Goal: Transaction & Acquisition: Purchase product/service

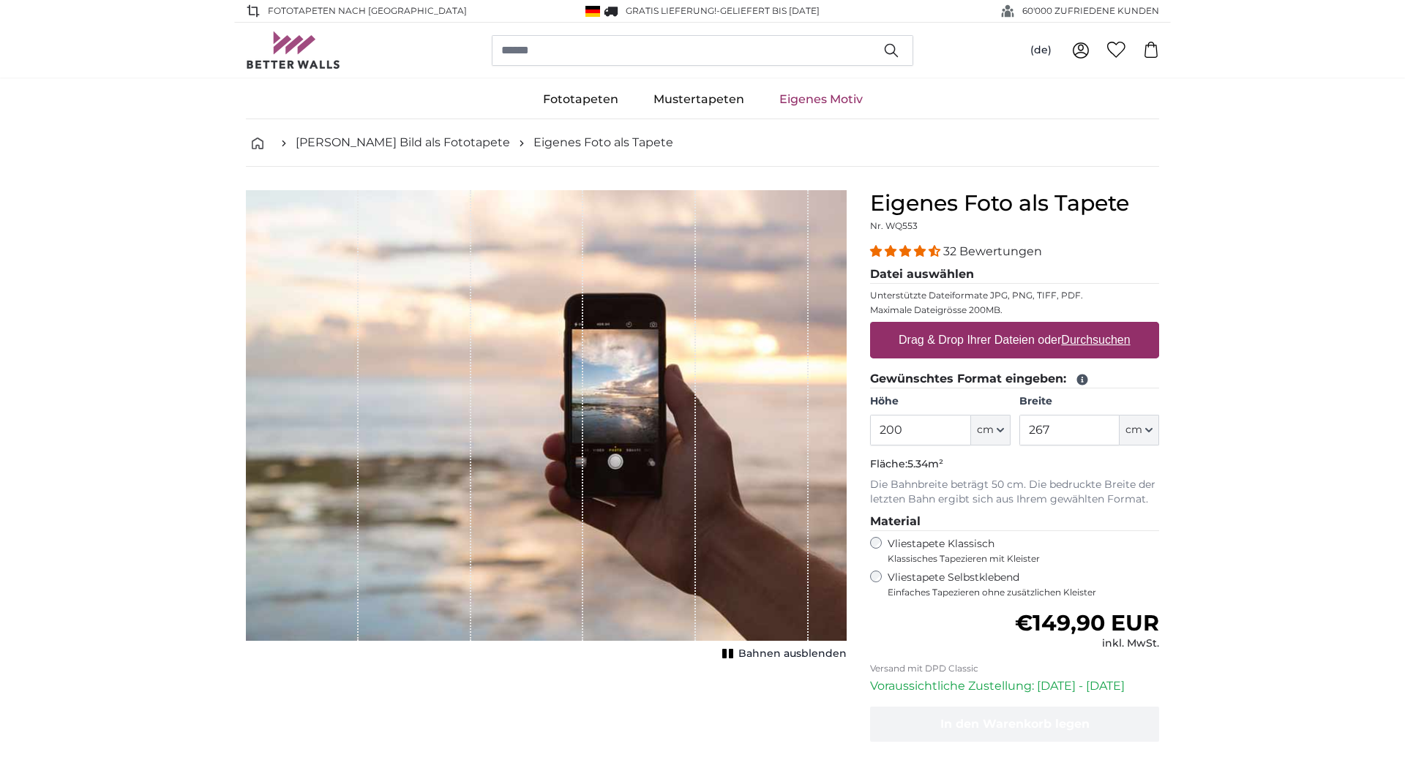
drag, startPoint x: 918, startPoint y: 426, endPoint x: 868, endPoint y: 427, distance: 49.8
click at [870, 427] on input "200" at bounding box center [920, 430] width 100 height 31
type input "230"
drag, startPoint x: 1076, startPoint y: 432, endPoint x: 997, endPoint y: 430, distance: 79.0
click at [1019, 430] on input "267" at bounding box center [1069, 430] width 100 height 31
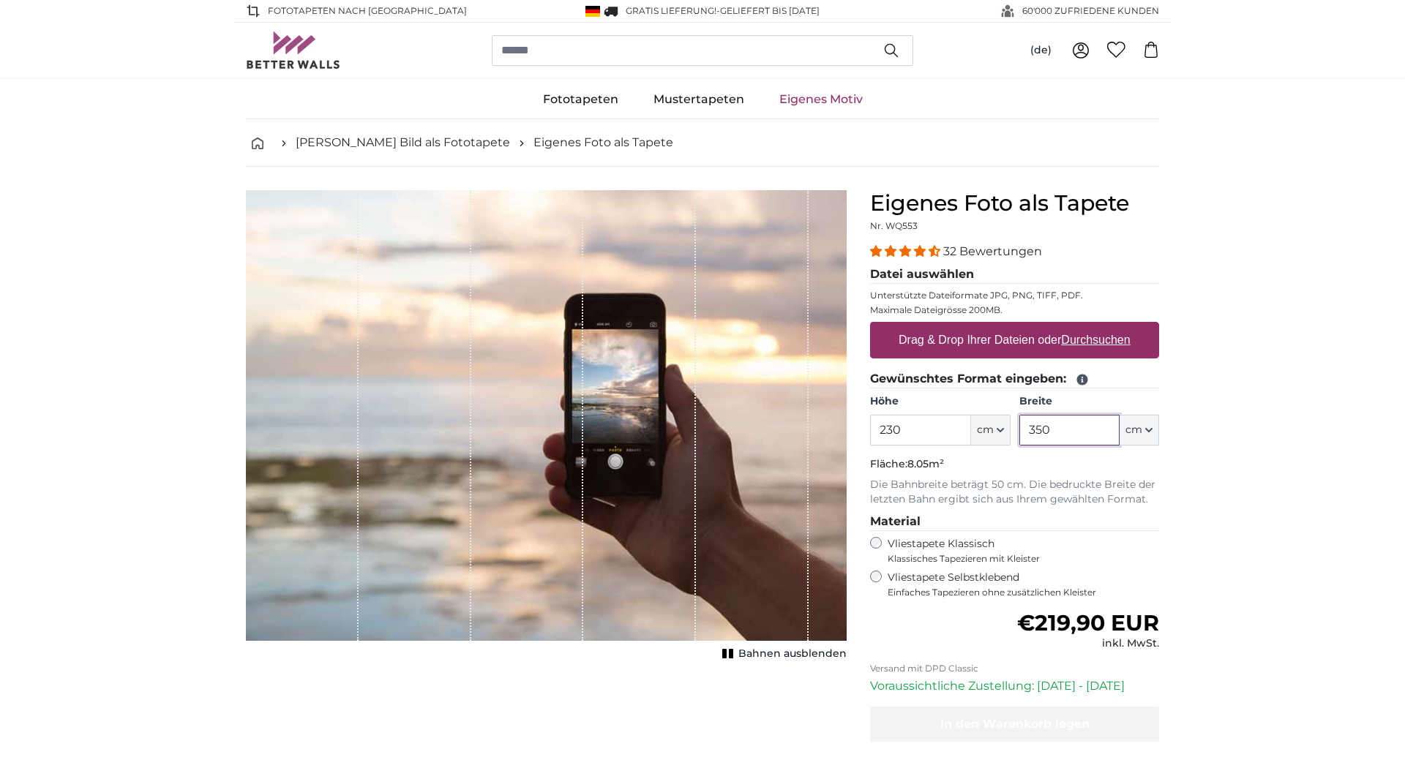
type input "350"
click at [967, 342] on label "Drag & Drop Ihrer Dateien oder Durchsuchen" at bounding box center [1015, 340] width 244 height 29
click at [967, 326] on input "Drag & Drop Ihrer Dateien oder Durchsuchen" at bounding box center [1014, 324] width 289 height 4
type input "**********"
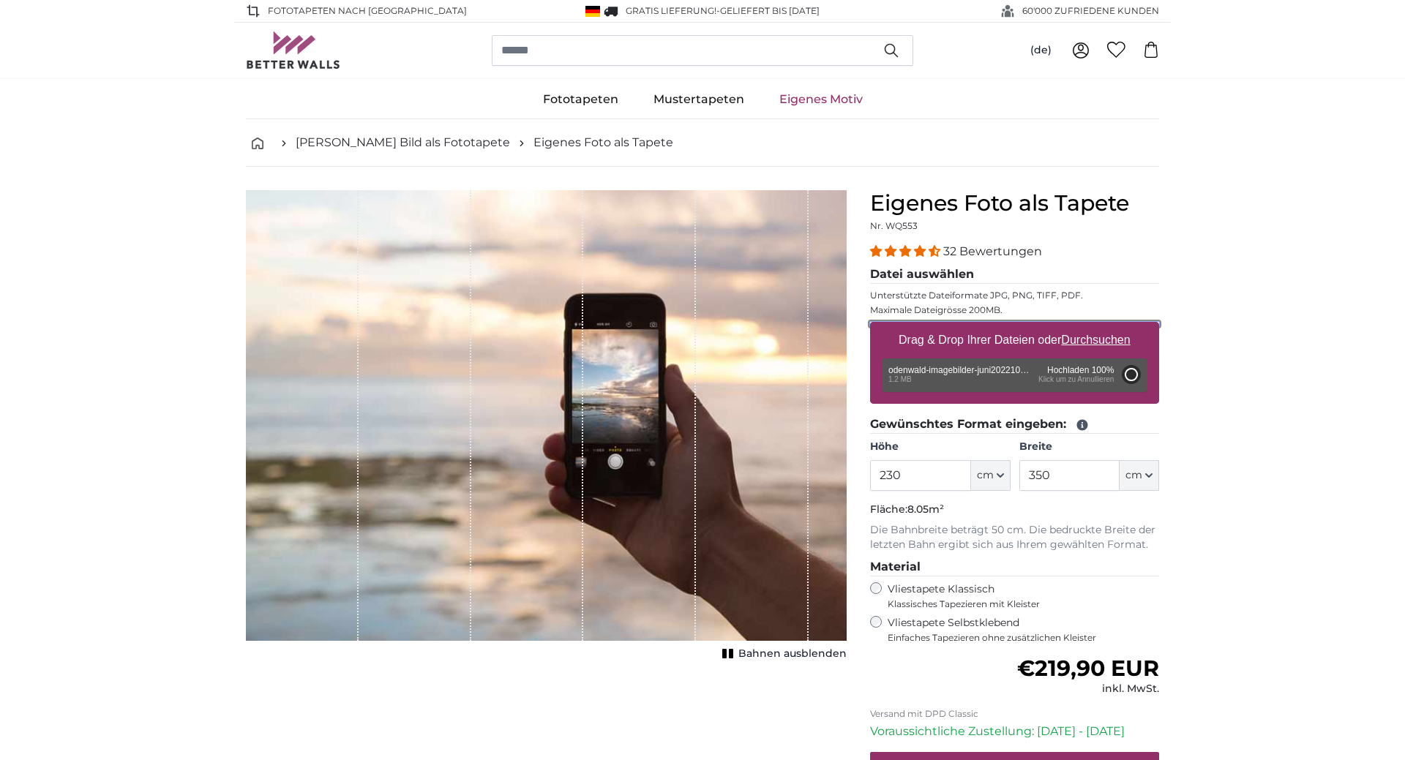
type input "93"
type input "139.5"
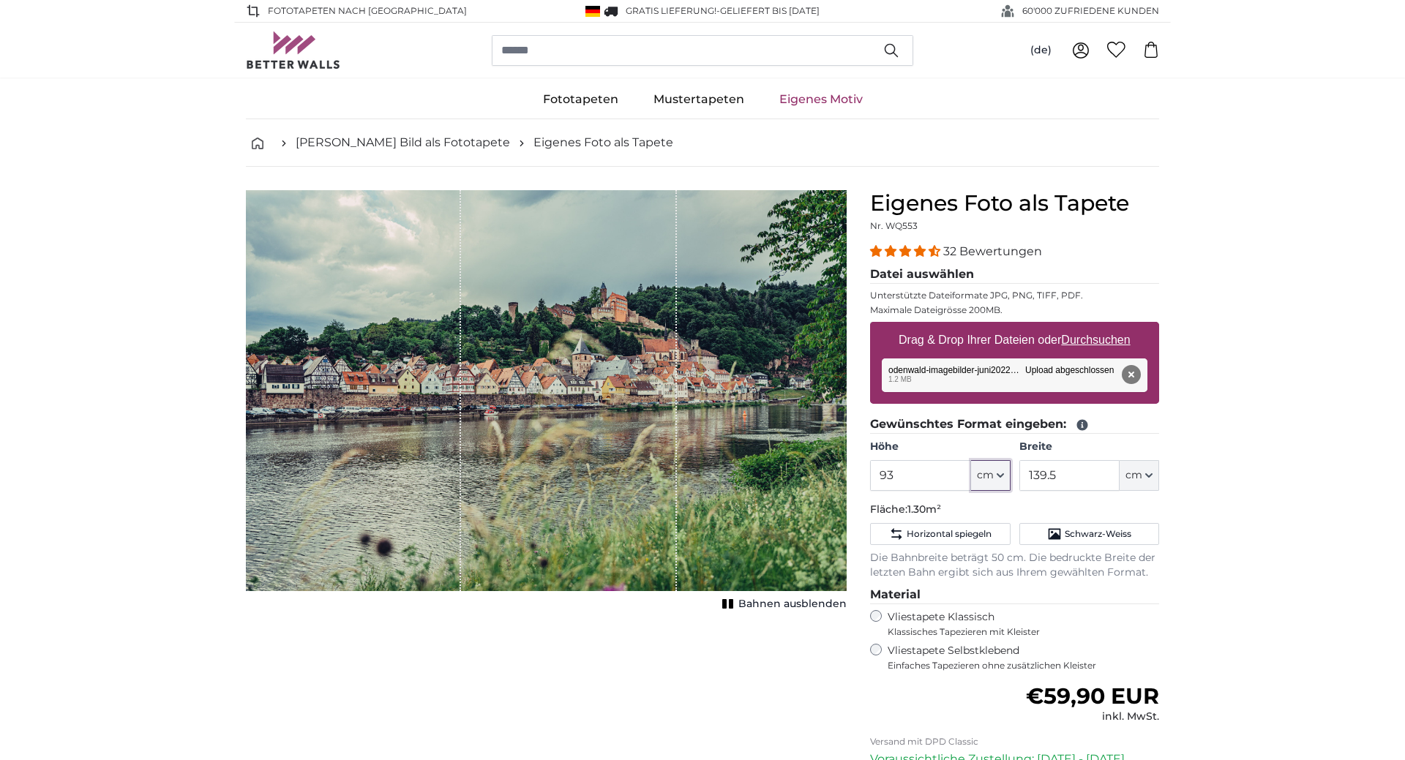
click at [994, 474] on button "cm" at bounding box center [991, 475] width 40 height 31
click at [946, 469] on input "93" at bounding box center [920, 475] width 100 height 31
drag, startPoint x: 929, startPoint y: 474, endPoint x: 866, endPoint y: 478, distance: 63.0
click at [870, 478] on input "93" at bounding box center [920, 475] width 100 height 31
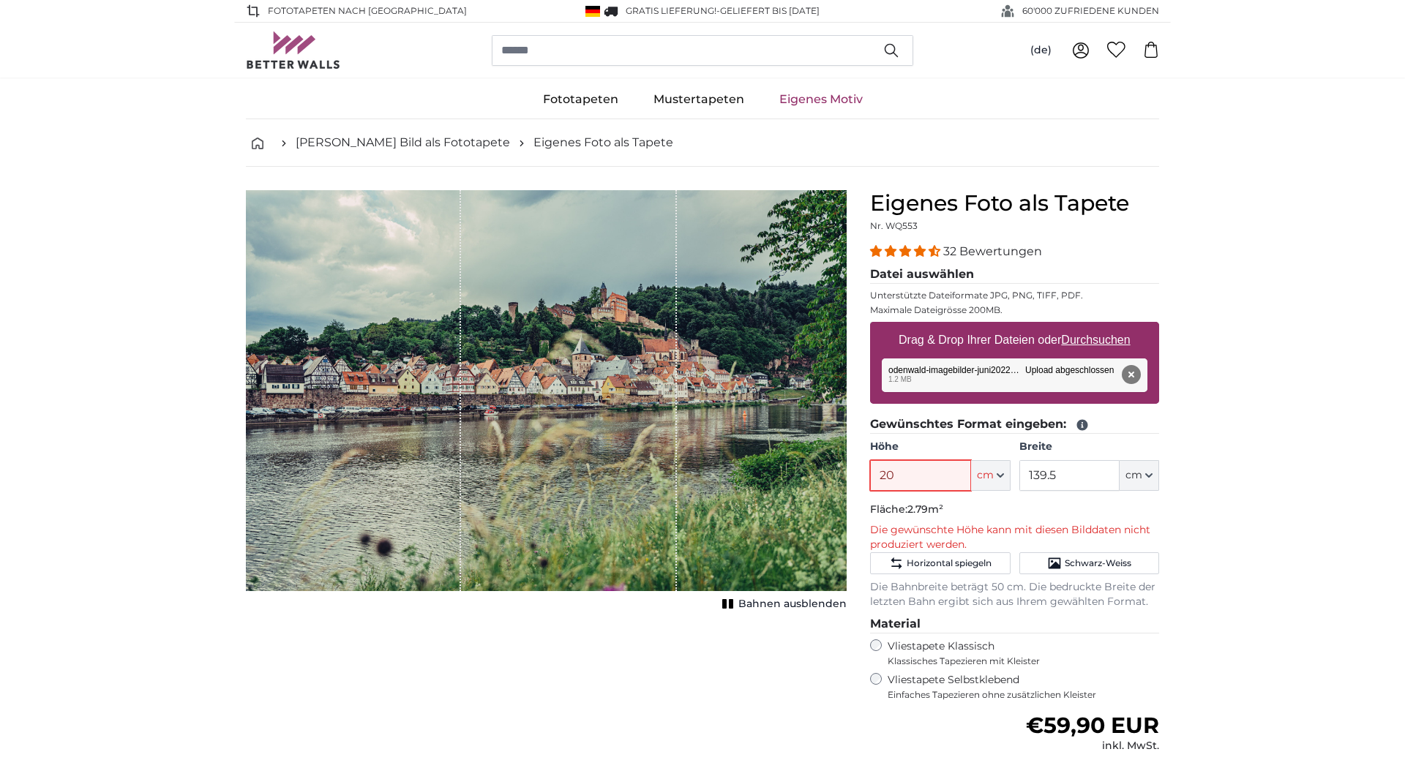
type input "2"
type input "1"
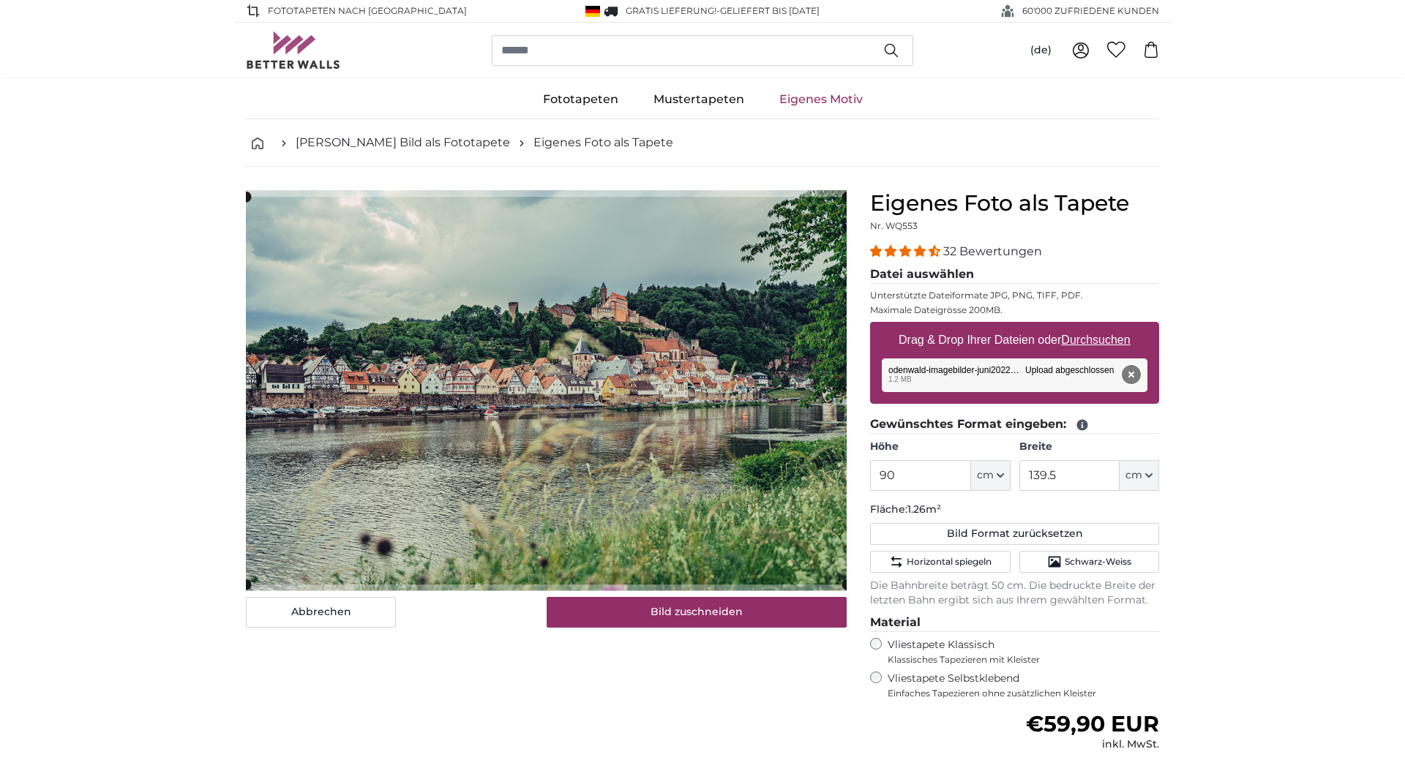
click at [1131, 371] on button "Entfernen" at bounding box center [1131, 374] width 19 height 19
type input "93"
